Goal: Contribute content: Add original content to the website for others to see

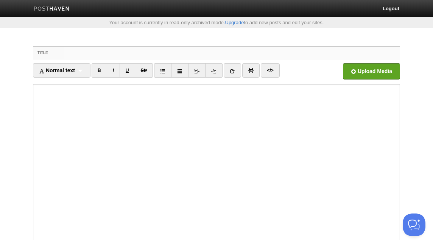
click at [164, 53] on input "Title" at bounding box center [232, 53] width 336 height 12
paste input "[PERSON_NAME] (رضي الله عنه) narrated that [DEMOGRAPHIC_DATA][PERSON_NAME] said…"
type input "[PERSON_NAME] (رضي الله عنه) narrated that [DEMOGRAPHIC_DATA][PERSON_NAME] said…"
click at [380, 68] on input "file" at bounding box center [143, 73] width 573 height 39
click at [84, 51] on input "Title" at bounding box center [232, 53] width 336 height 12
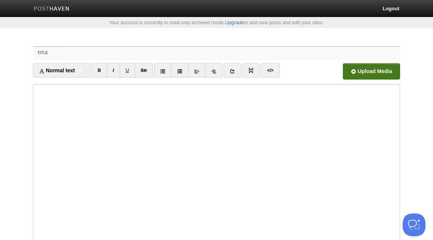
paste input "From Our Salaf - THe Reality of Death! - [PERSON_NAME] [PERSON_NAME]"
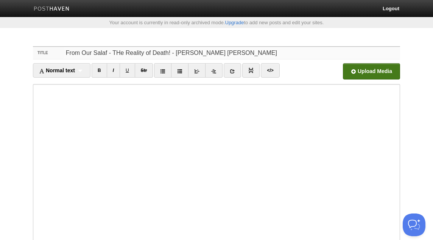
type input "From Our Salaf - THe Reality of Death! - [PERSON_NAME] [PERSON_NAME]"
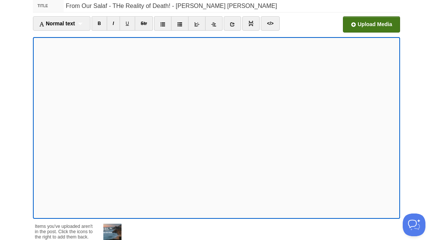
scroll to position [117, 0]
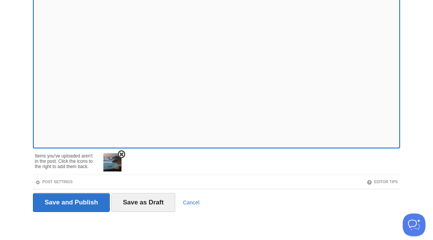
click at [112, 160] on img at bounding box center [112, 162] width 18 height 18
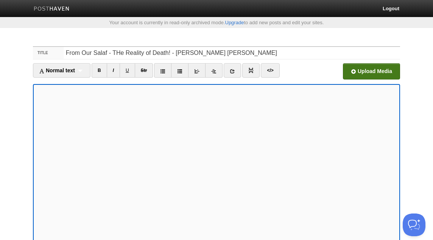
scroll to position [23, 0]
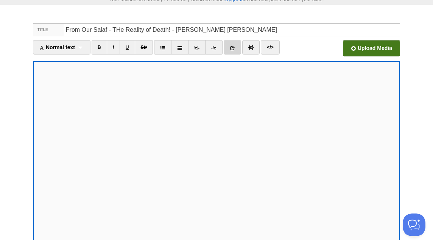
click at [235, 44] on link at bounding box center [232, 47] width 17 height 14
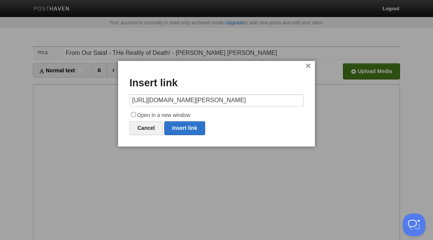
scroll to position [0, 141]
type input "https://soundcloud.com/germantown-masjid/what-have-you-put-forth-for-the-hereaf…"
click at [162, 115] on label "Open in a new window" at bounding box center [216, 115] width 174 height 9
click at [136, 115] on input "Open in a new window" at bounding box center [133, 114] width 5 height 5
checkbox input "true"
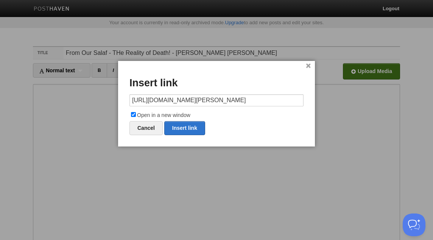
scroll to position [0, 0]
click at [186, 125] on link "Insert link" at bounding box center [184, 128] width 41 height 14
type input "https://"
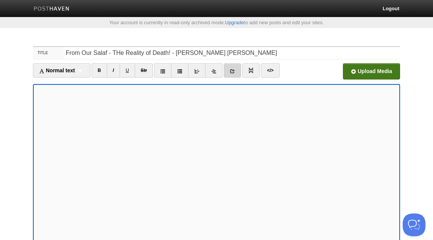
click at [235, 68] on icon at bounding box center [232, 70] width 5 height 5
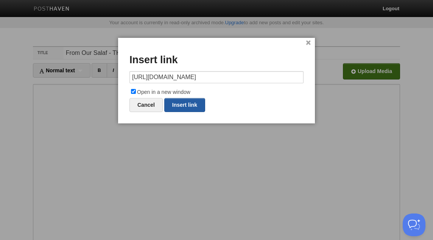
click at [194, 103] on link "Insert link" at bounding box center [184, 105] width 41 height 14
type input "https://"
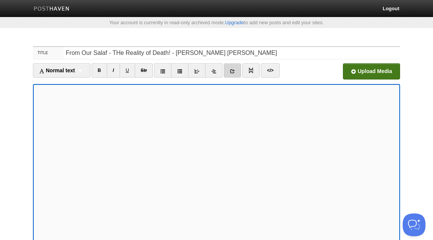
click at [235, 70] on icon at bounding box center [232, 70] width 5 height 5
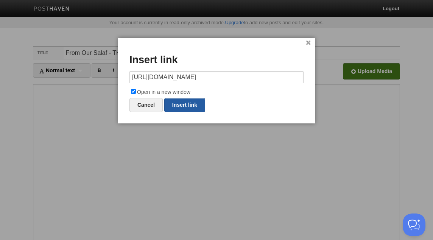
click at [196, 103] on link "Insert link" at bounding box center [184, 105] width 41 height 14
type input "https://"
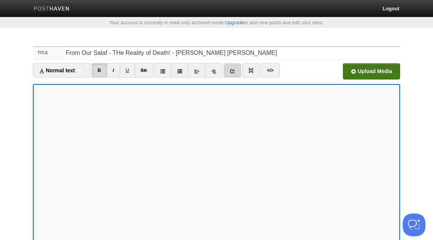
click at [232, 67] on link at bounding box center [232, 70] width 17 height 14
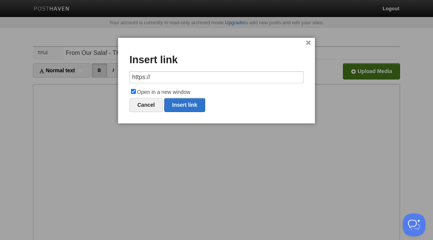
click at [200, 78] on input "https://" at bounding box center [216, 77] width 174 height 12
type input "https://"
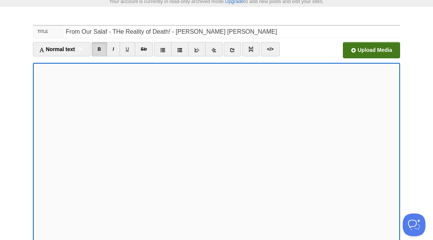
scroll to position [24, 0]
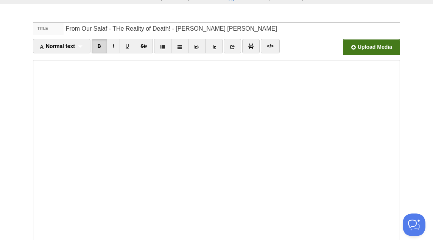
click at [369, 52] on input "file" at bounding box center [143, 49] width 573 height 39
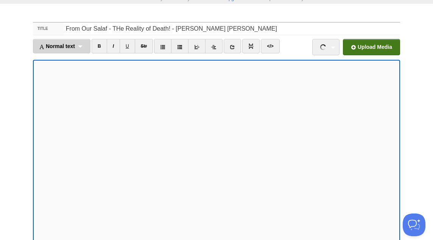
click at [71, 44] on span "Normal text" at bounding box center [57, 46] width 36 height 6
click at [61, 63] on link "Normal text" at bounding box center [61, 62] width 57 height 11
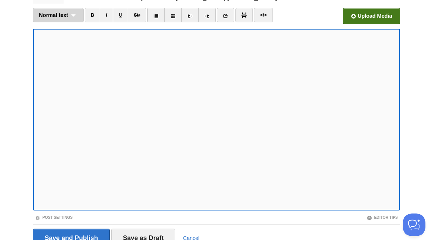
scroll to position [91, 0]
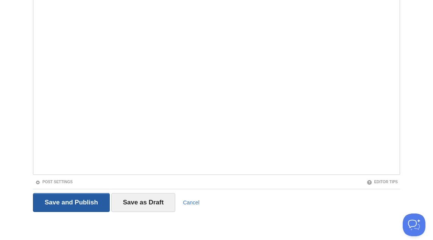
click at [72, 202] on input "Save and Publish" at bounding box center [71, 202] width 77 height 19
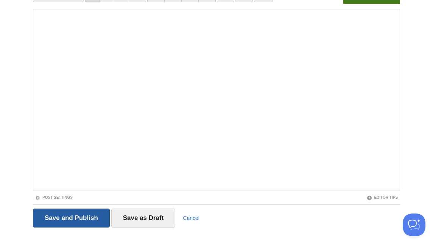
scroll to position [39, 0]
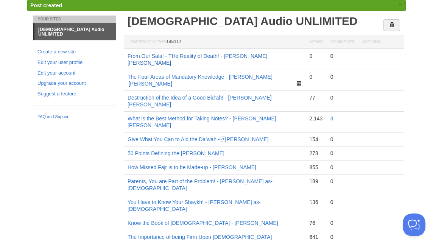
click at [199, 56] on link "From Our Salaf - THe Reality of Death! - [PERSON_NAME] [PERSON_NAME]" at bounding box center [198, 59] width 140 height 13
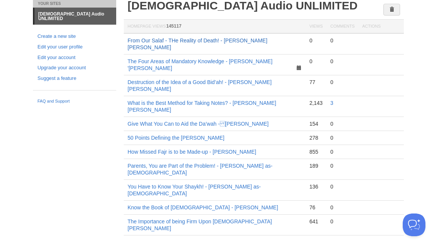
click at [254, 41] on link "From Our Salaf - THe Reality of Death! - [PERSON_NAME] [PERSON_NAME]" at bounding box center [198, 43] width 140 height 13
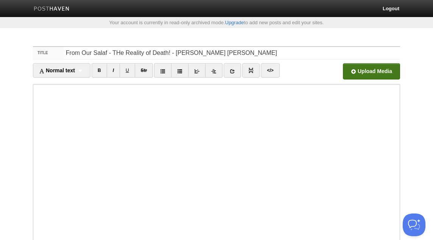
click at [361, 70] on input "file" at bounding box center [143, 73] width 573 height 39
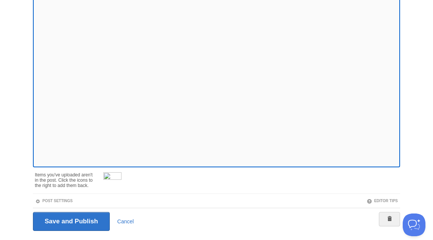
scroll to position [117, 0]
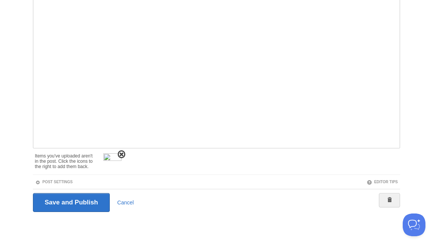
click at [121, 152] on span at bounding box center [121, 154] width 5 height 5
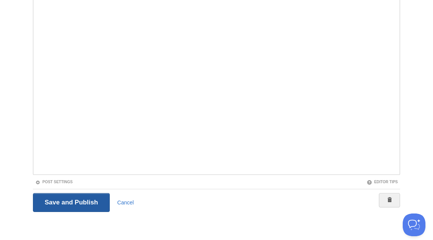
click at [95, 198] on input "Save and Publish" at bounding box center [71, 202] width 77 height 19
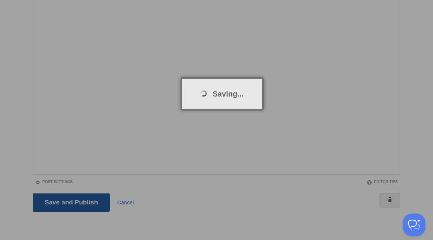
scroll to position [39, 0]
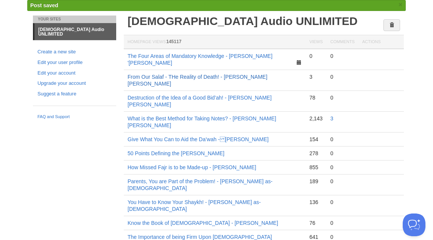
click at [213, 74] on link "From Our Salaf - THe Reality of Death! - [PERSON_NAME] [PERSON_NAME]" at bounding box center [198, 80] width 140 height 13
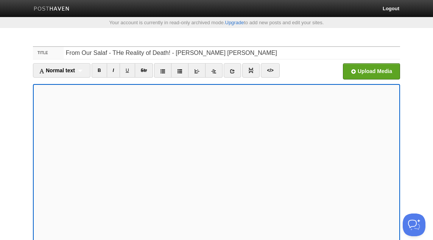
scroll to position [3, 0]
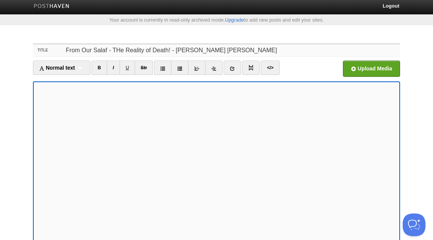
click at [117, 51] on input "From Our Salaf - THe Reality of Death! - [PERSON_NAME] [PERSON_NAME]" at bounding box center [232, 50] width 336 height 12
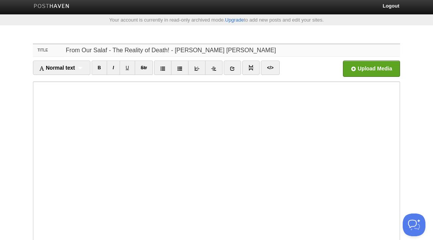
type input "From Our Salaf - The Reality of Death! - [PERSON_NAME] [PERSON_NAME]"
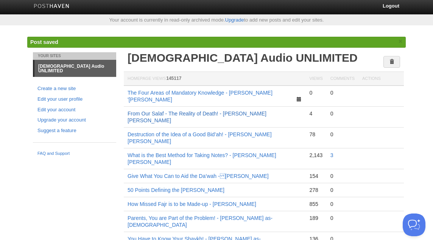
click at [182, 111] on link "From Our Salaf - The Reality of Death! - [PERSON_NAME] [PERSON_NAME]" at bounding box center [197, 117] width 139 height 13
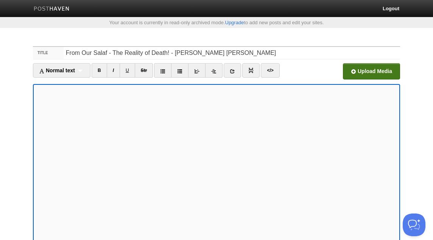
click at [353, 72] on input "file" at bounding box center [143, 73] width 573 height 39
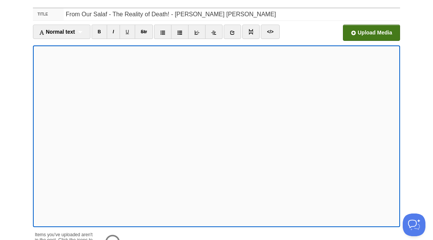
scroll to position [117, 0]
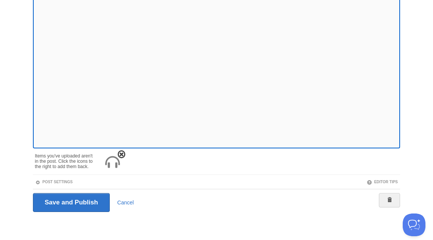
click at [121, 154] on span at bounding box center [121, 154] width 5 height 5
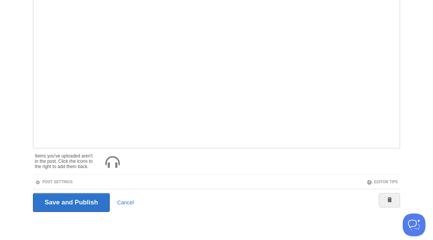
scroll to position [91, 0]
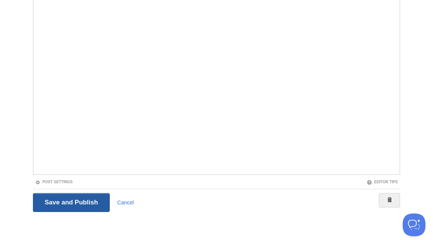
click at [95, 201] on input "Save and Publish" at bounding box center [71, 202] width 77 height 19
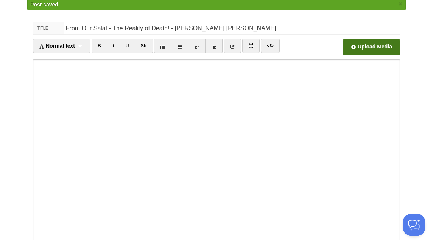
scroll to position [39, 0]
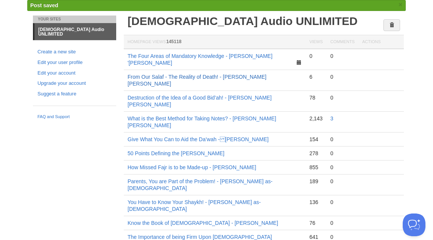
click at [164, 74] on link "From Our Salaf - The Reality of Death! - [PERSON_NAME] [PERSON_NAME]" at bounding box center [197, 80] width 139 height 13
